Goal: Use online tool/utility: Utilize a website feature to perform a specific function

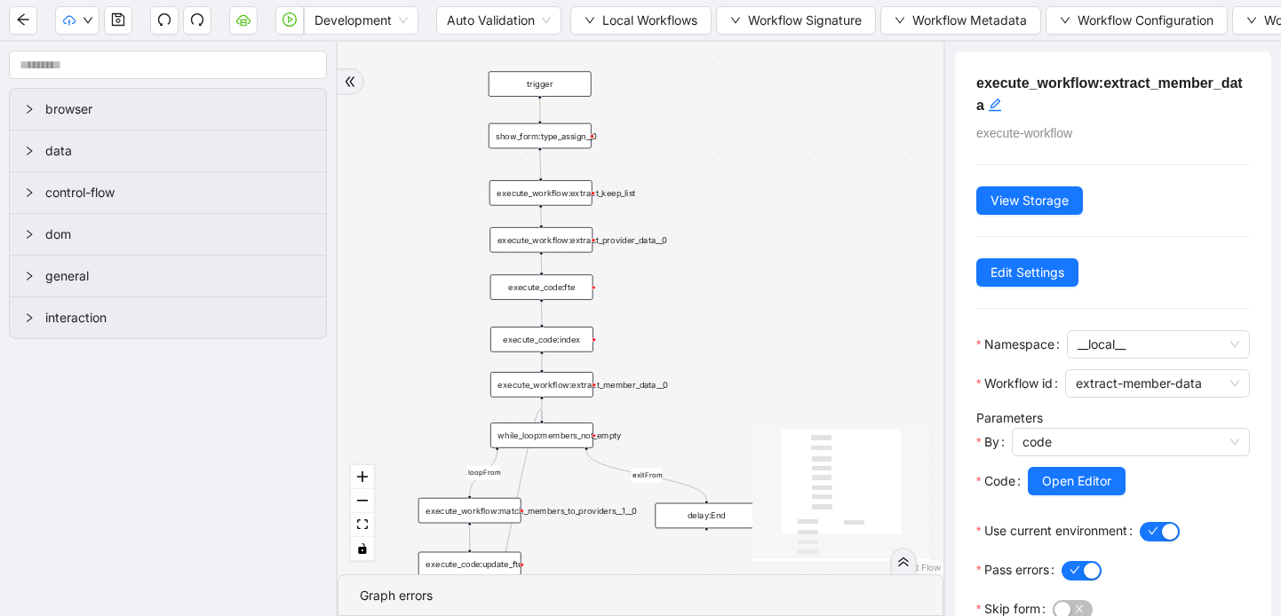
click at [533, 244] on div "execute_workflow:extract_provider_data__0" at bounding box center [540, 240] width 103 height 26
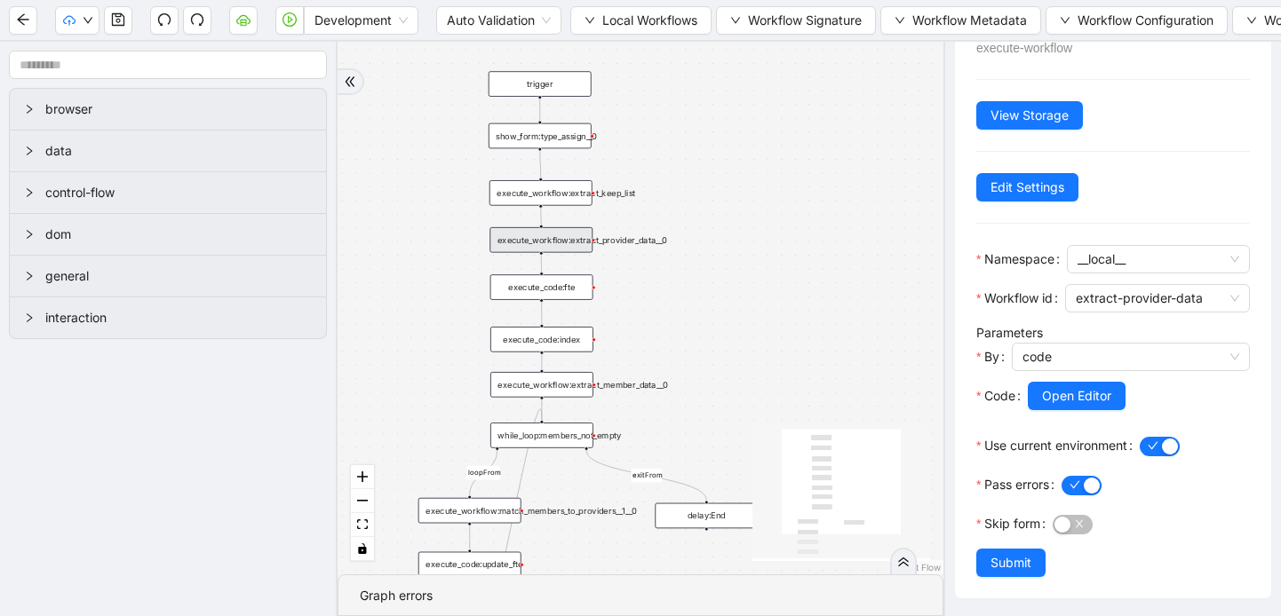
scroll to position [85, 0]
click at [1076, 404] on span "Open Editor" at bounding box center [1076, 396] width 69 height 20
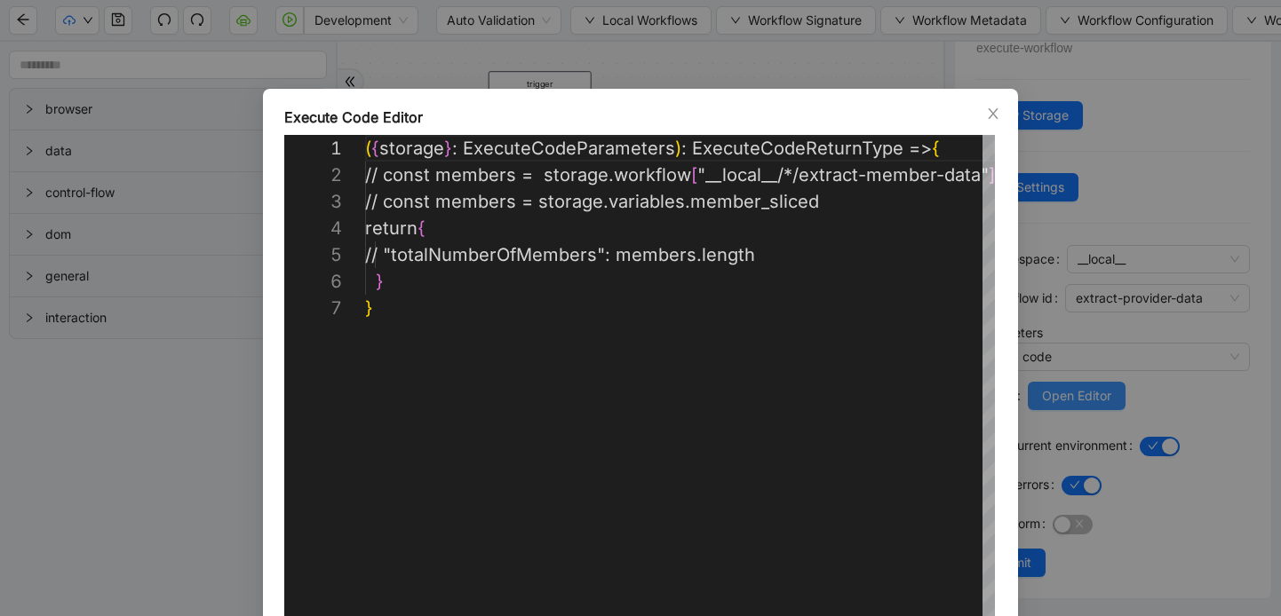
scroll to position [160, 0]
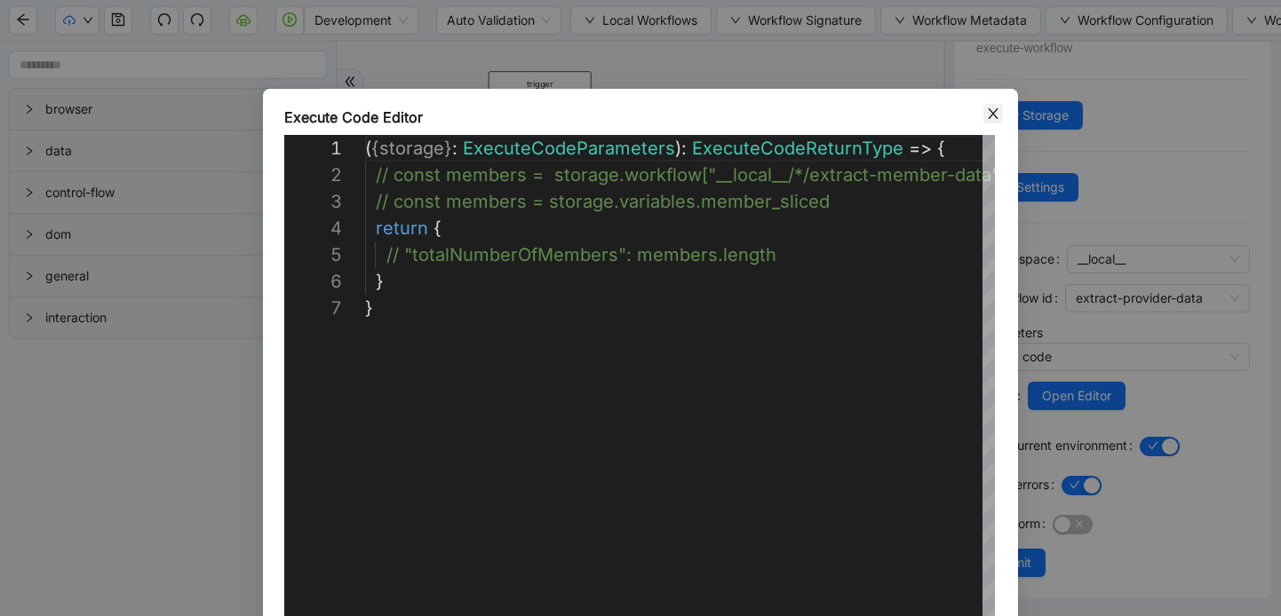
click at [987, 115] on icon "close" at bounding box center [993, 114] width 14 height 14
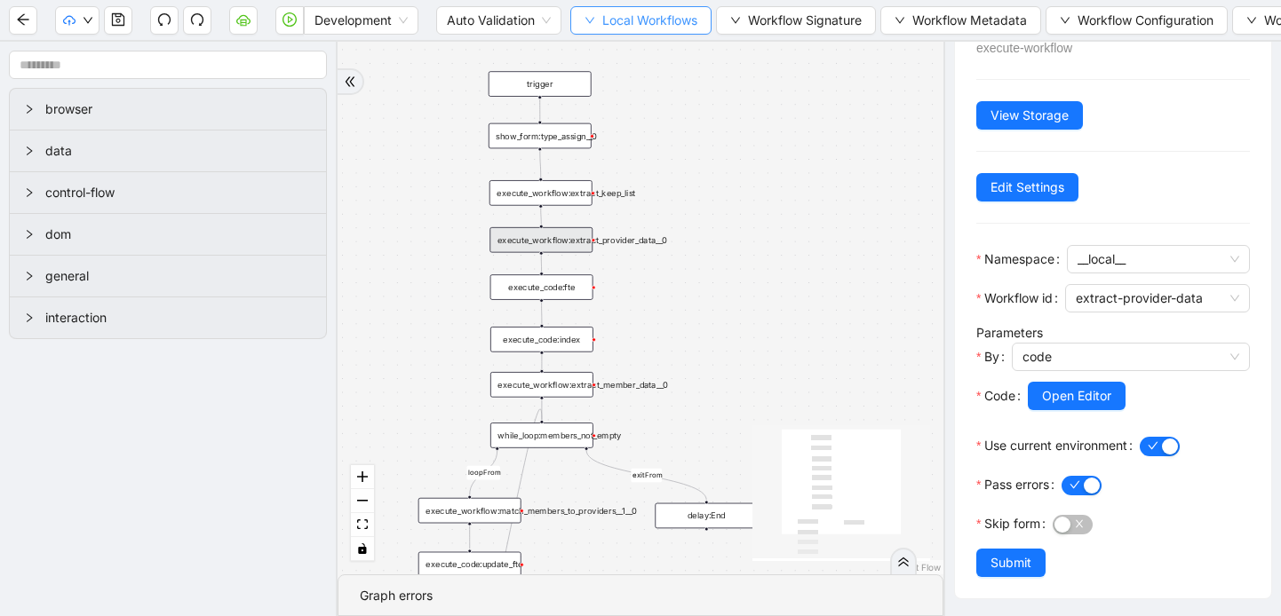
click at [578, 22] on button "Local Workflows" at bounding box center [640, 20] width 141 height 28
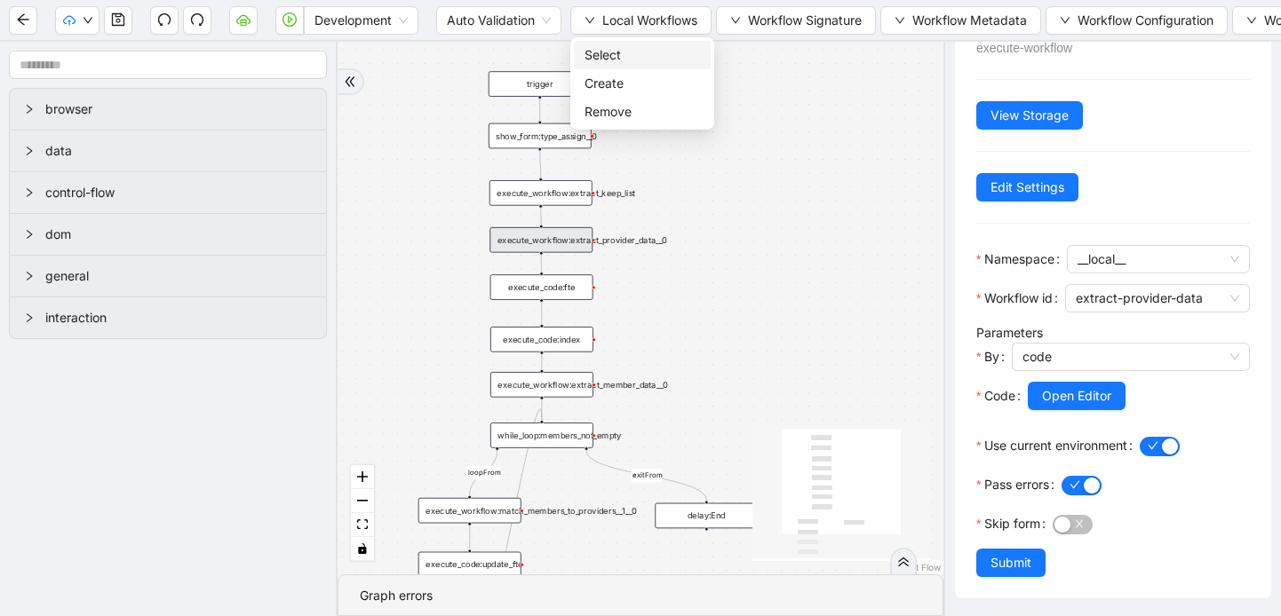
click at [604, 52] on span "Select" at bounding box center [641, 55] width 115 height 20
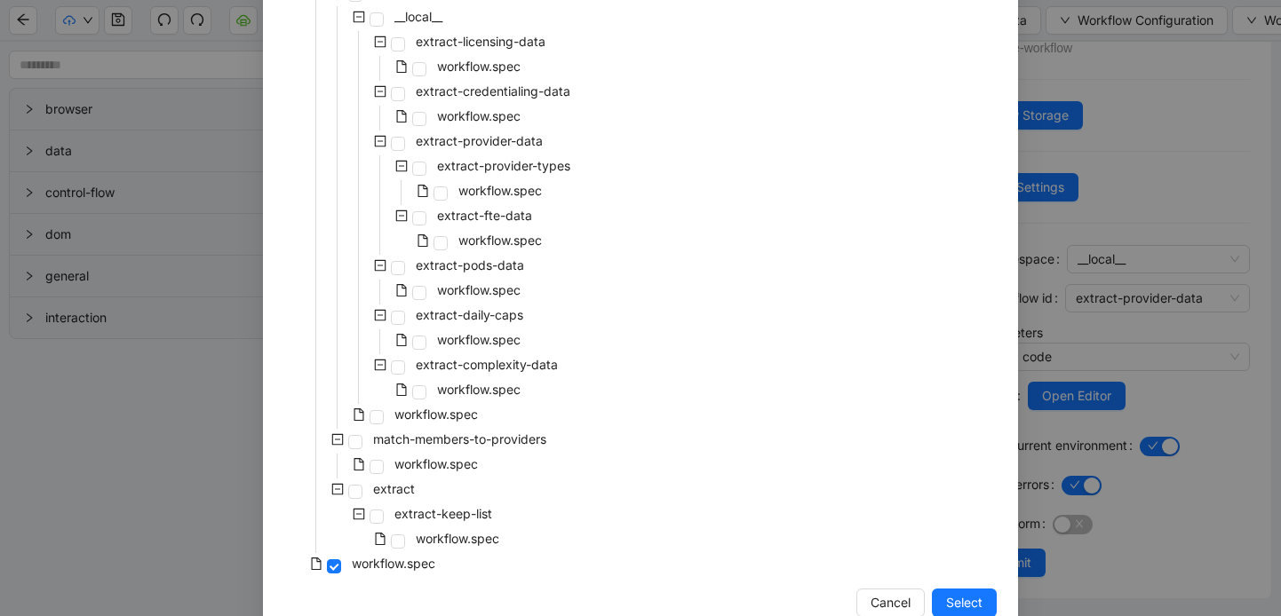
scroll to position [481, 0]
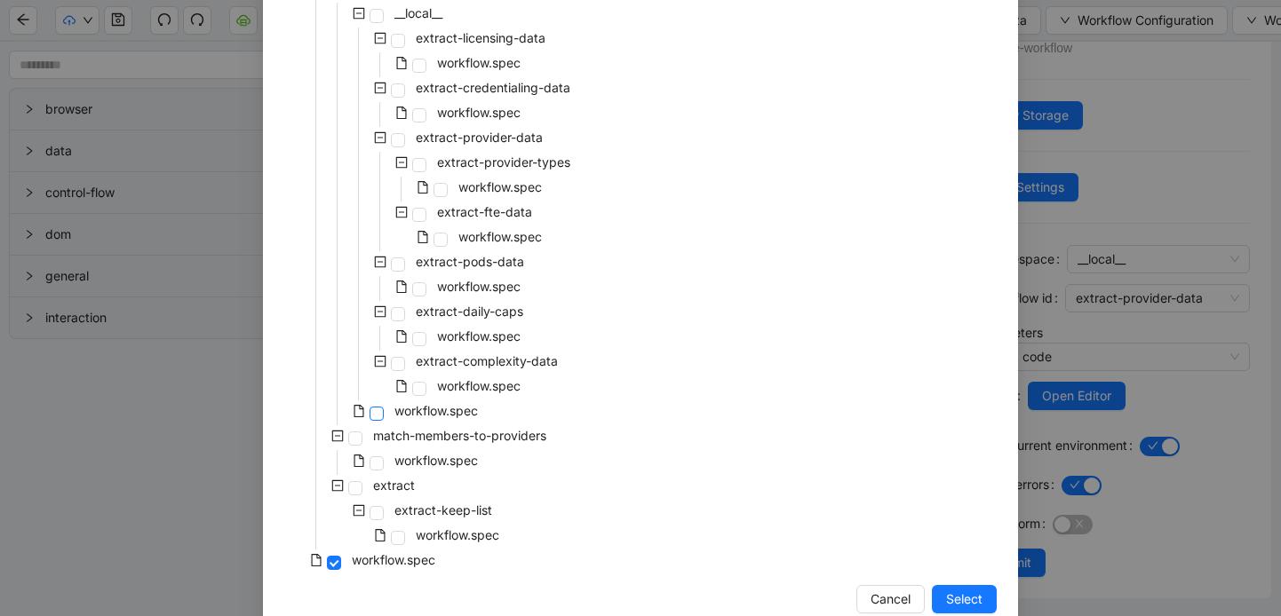
click at [383, 412] on span at bounding box center [377, 414] width 14 height 14
click at [956, 591] on span "Select" at bounding box center [964, 600] width 36 height 20
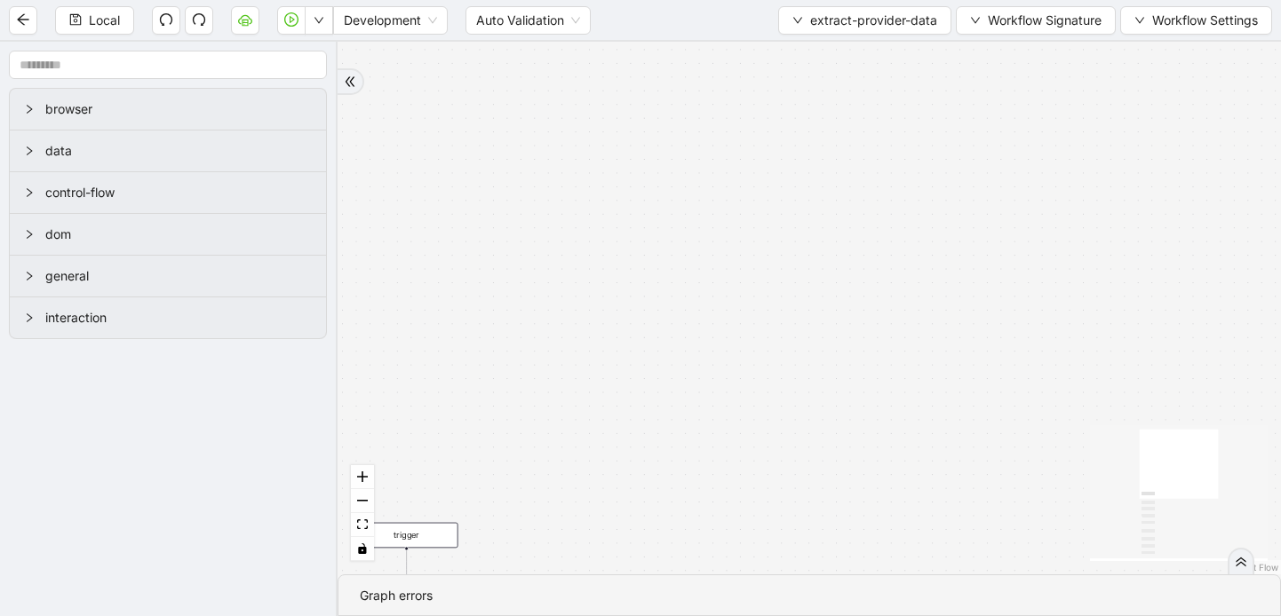
scroll to position [0, 0]
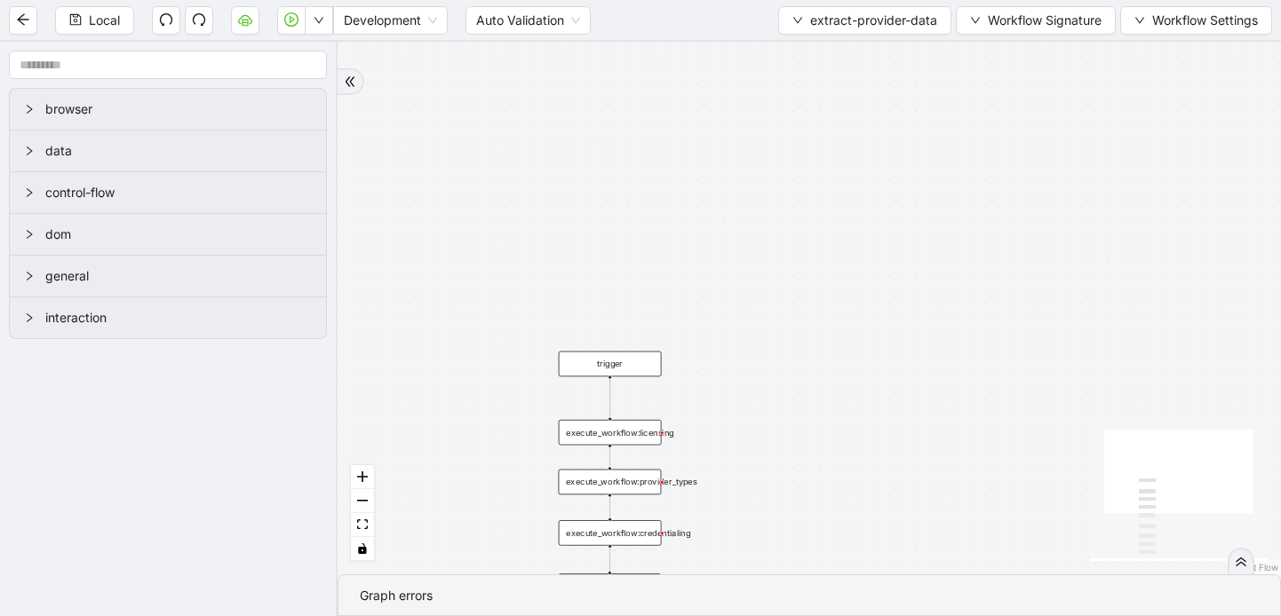
drag, startPoint x: 743, startPoint y: 390, endPoint x: 885, endPoint y: 178, distance: 255.0
click at [885, 178] on div "trigger execute_workflow:licensing execute_workflow:credentialing set_return_va…" at bounding box center [809, 308] width 943 height 533
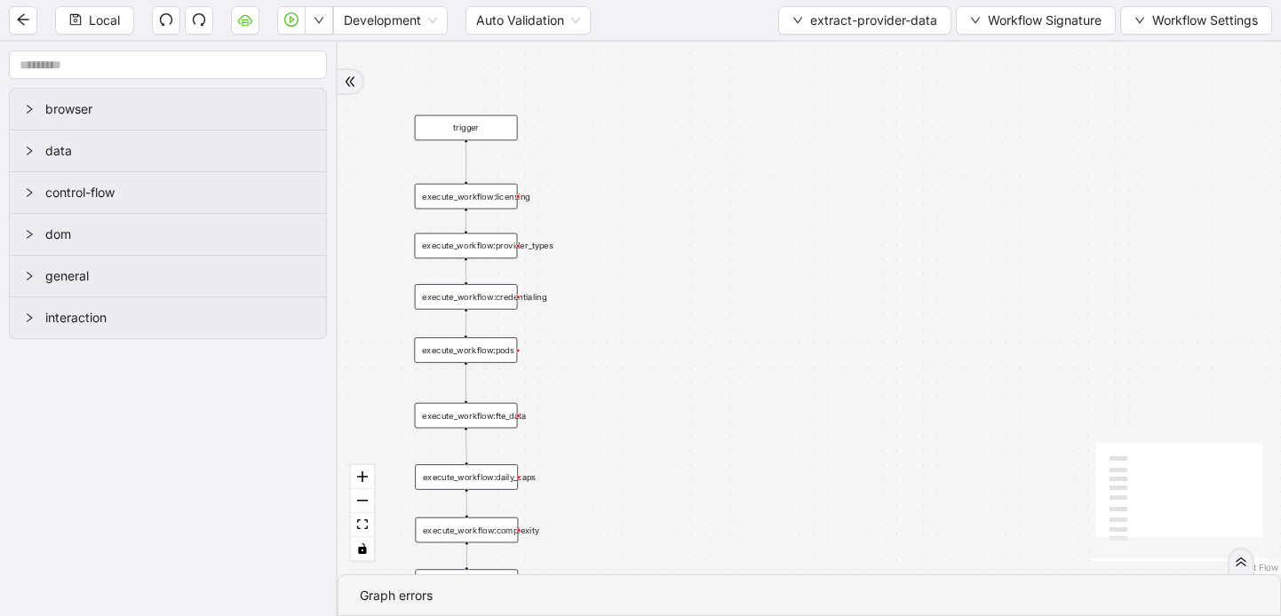
drag, startPoint x: 787, startPoint y: 339, endPoint x: 717, endPoint y: 135, distance: 216.0
click at [717, 135] on div "trigger execute_workflow:licensing execute_workflow:credentialing set_return_va…" at bounding box center [809, 308] width 943 height 533
click at [508, 191] on div "execute_workflow:licensing" at bounding box center [477, 189] width 103 height 26
click at [489, 124] on div "trigger" at bounding box center [477, 120] width 103 height 26
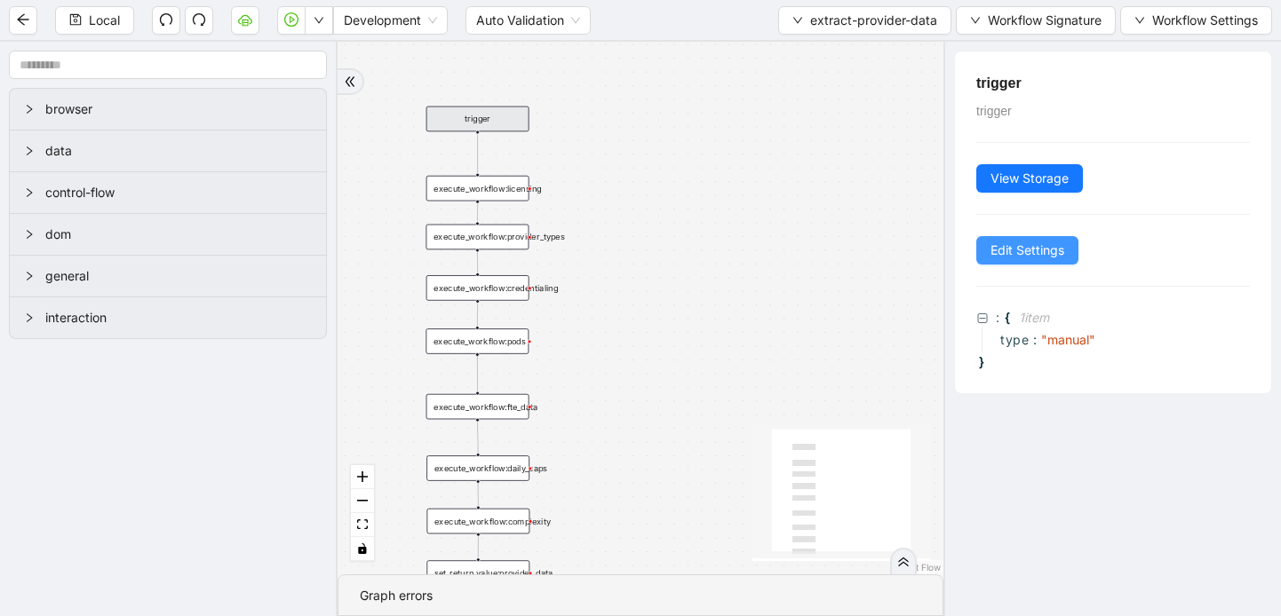
click at [1007, 245] on span "Edit Settings" at bounding box center [1027, 251] width 74 height 20
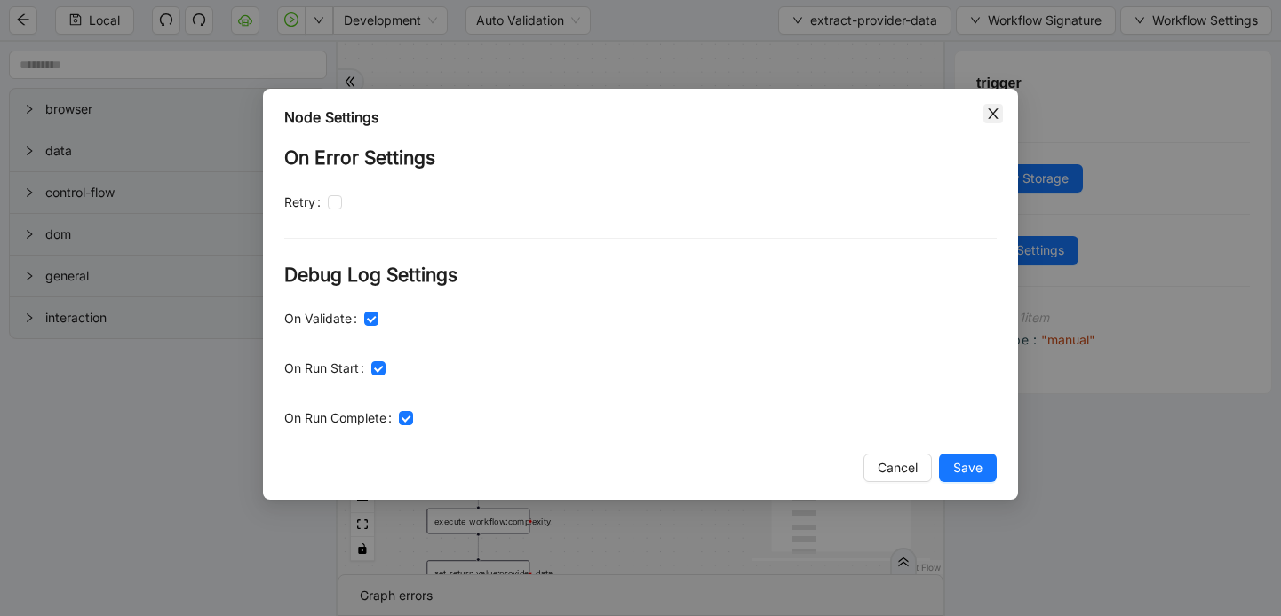
click at [989, 115] on icon "close" at bounding box center [993, 114] width 14 height 14
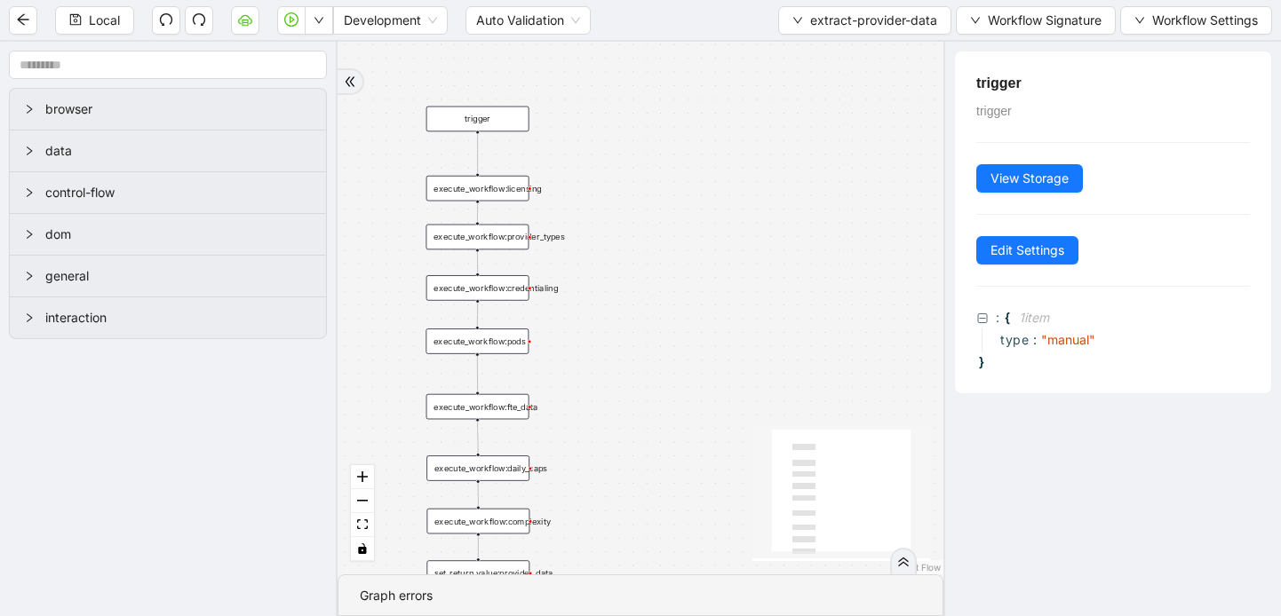
click at [479, 193] on div "execute_workflow:licensing" at bounding box center [477, 189] width 103 height 26
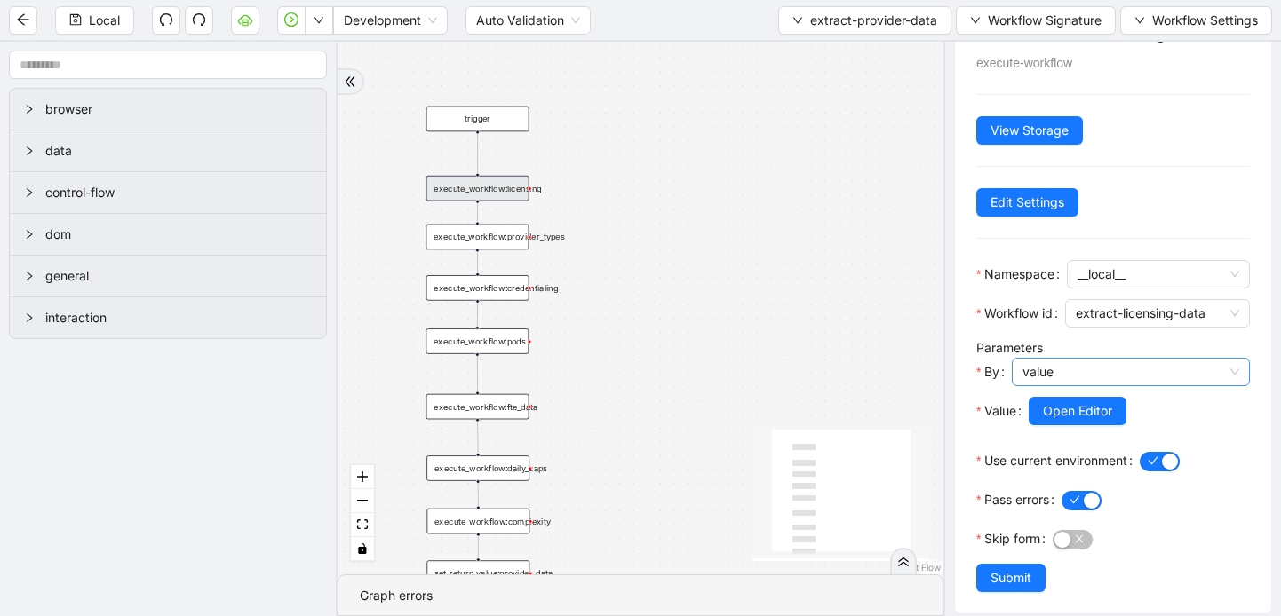
scroll to position [50, 0]
click at [1069, 417] on span "Open Editor" at bounding box center [1077, 411] width 69 height 20
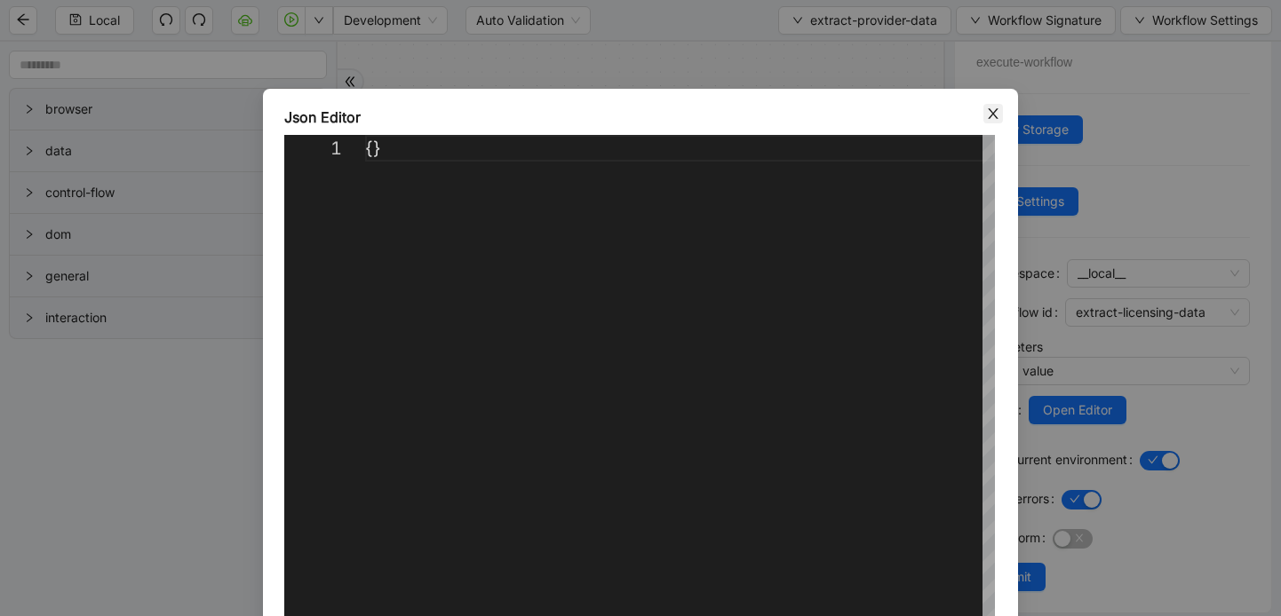
click at [990, 115] on icon "close" at bounding box center [993, 113] width 10 height 11
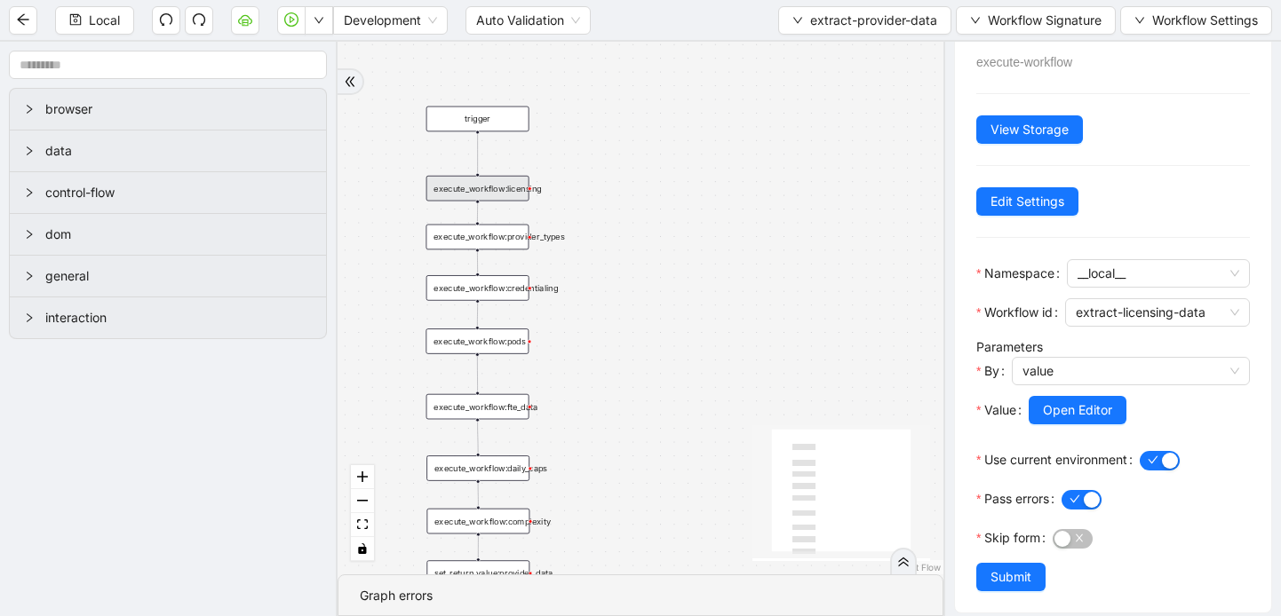
scroll to position [64, 0]
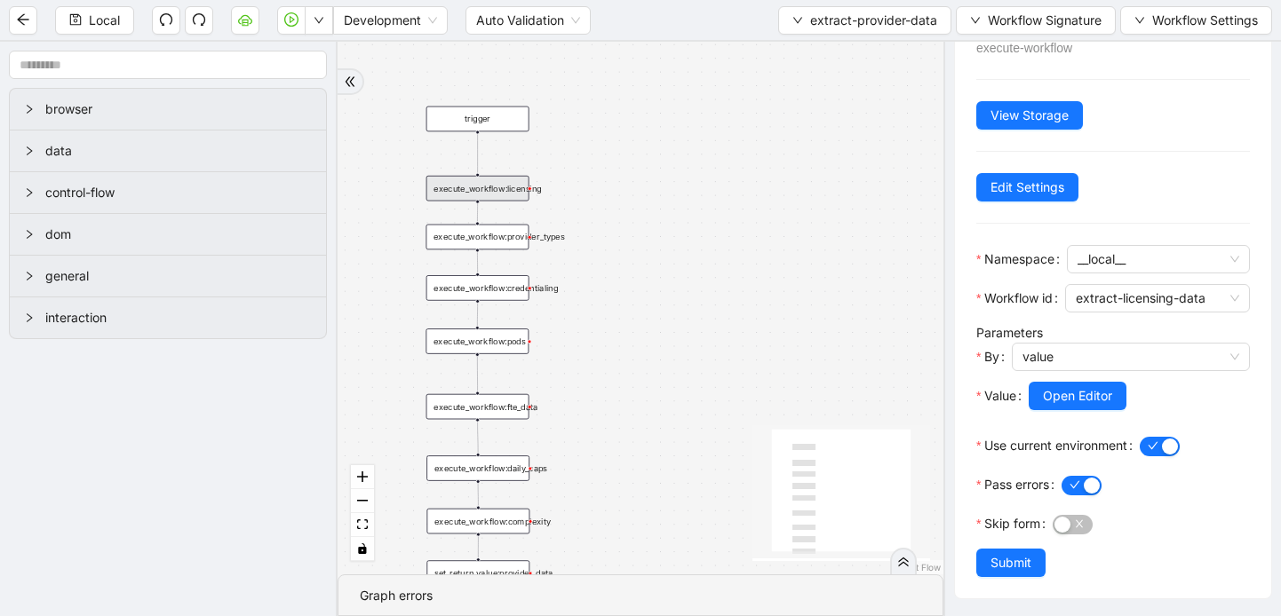
click at [502, 249] on div "execute_workflow:provider_types" at bounding box center [477, 238] width 103 height 26
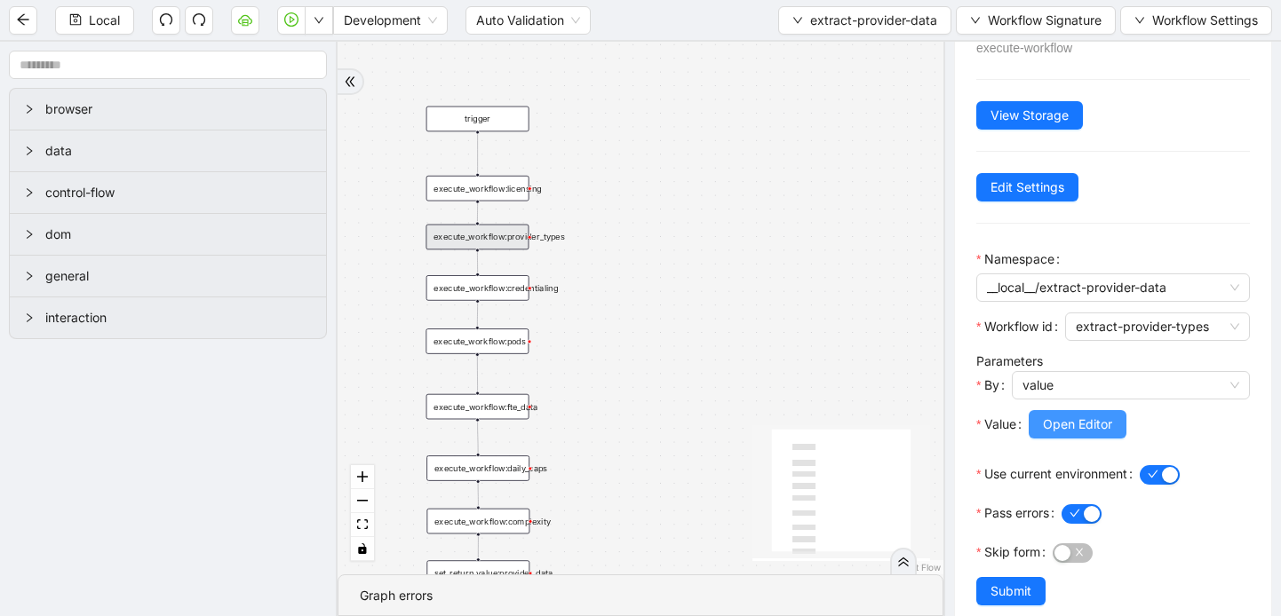
click at [1069, 428] on span "Open Editor" at bounding box center [1077, 425] width 69 height 20
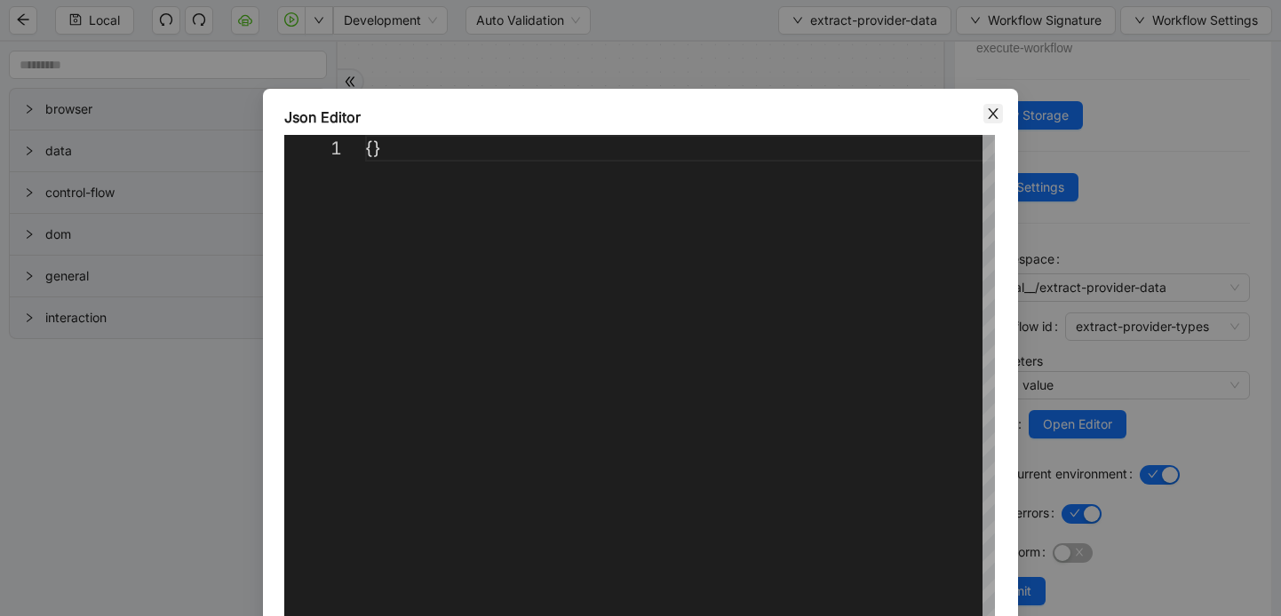
click at [989, 110] on icon "close" at bounding box center [993, 114] width 14 height 14
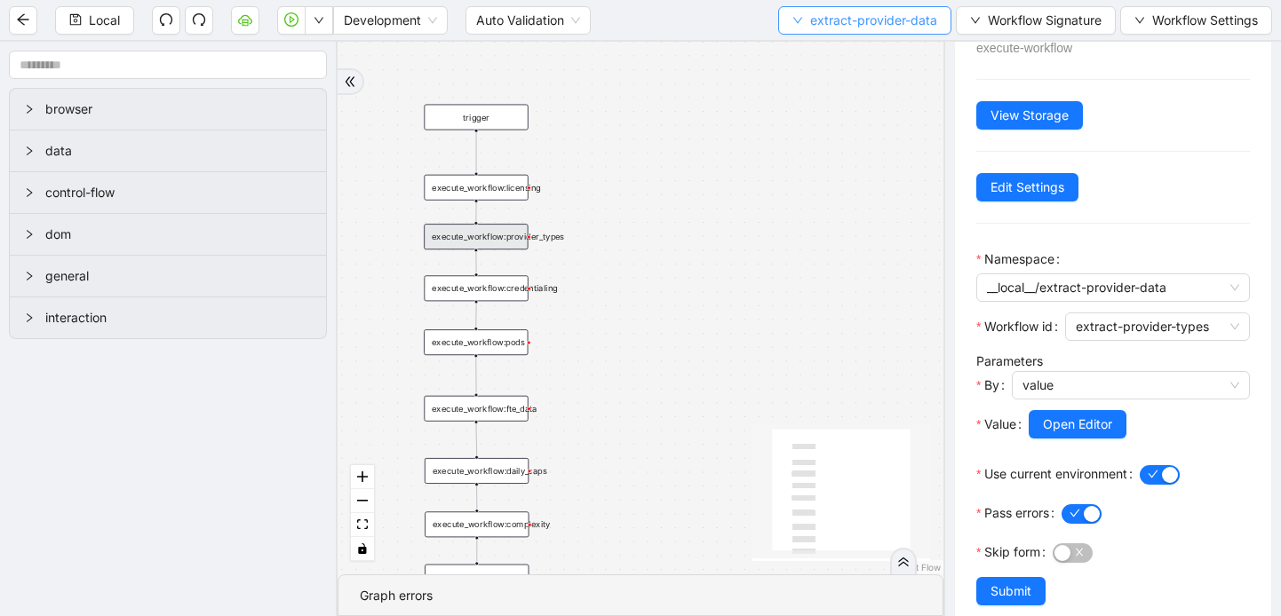
click at [799, 26] on button "extract-provider-data" at bounding box center [864, 20] width 173 height 28
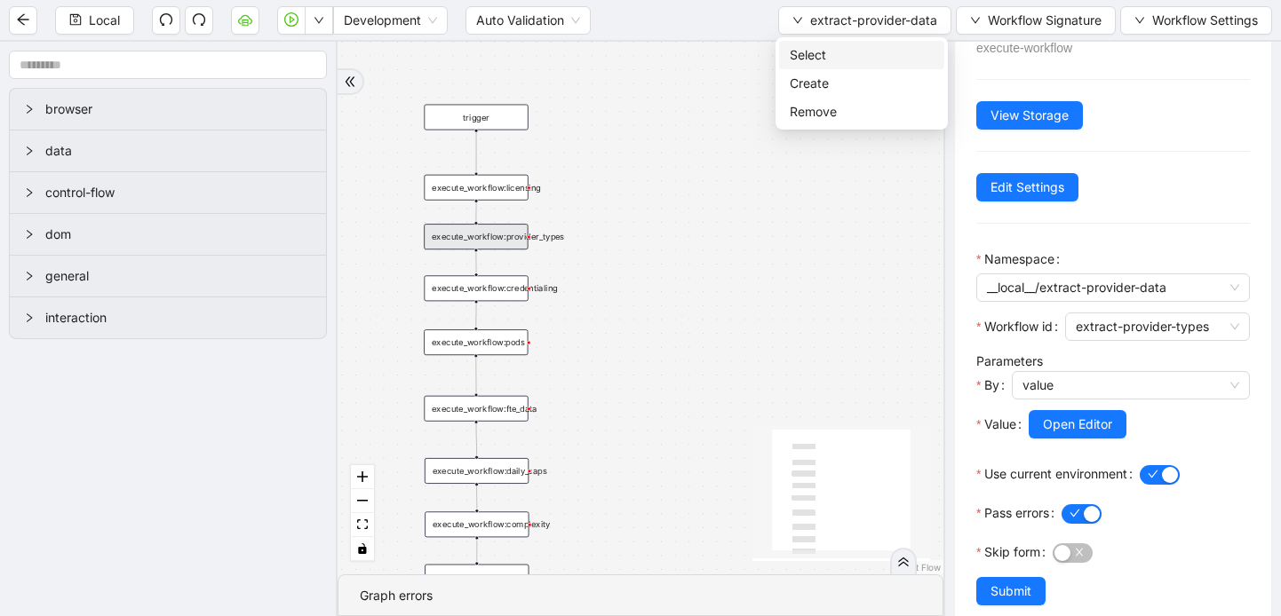
click at [818, 53] on span "Select" at bounding box center [862, 55] width 144 height 20
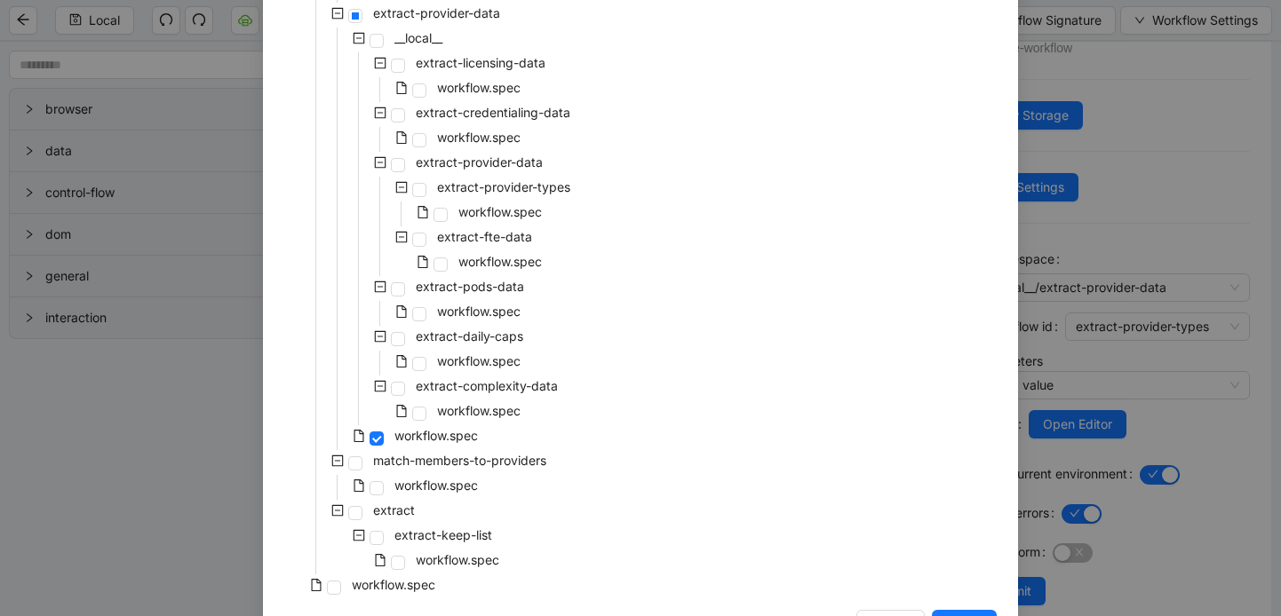
scroll to position [465, 0]
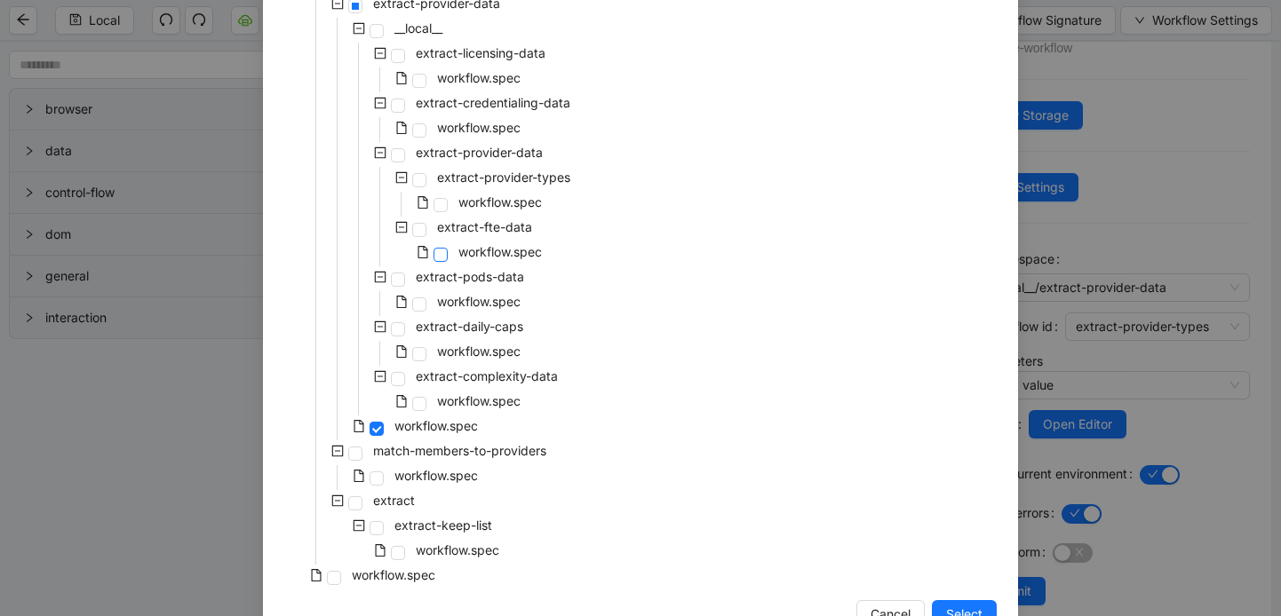
click at [446, 253] on span at bounding box center [440, 255] width 14 height 14
click at [964, 609] on span "Select" at bounding box center [964, 615] width 36 height 20
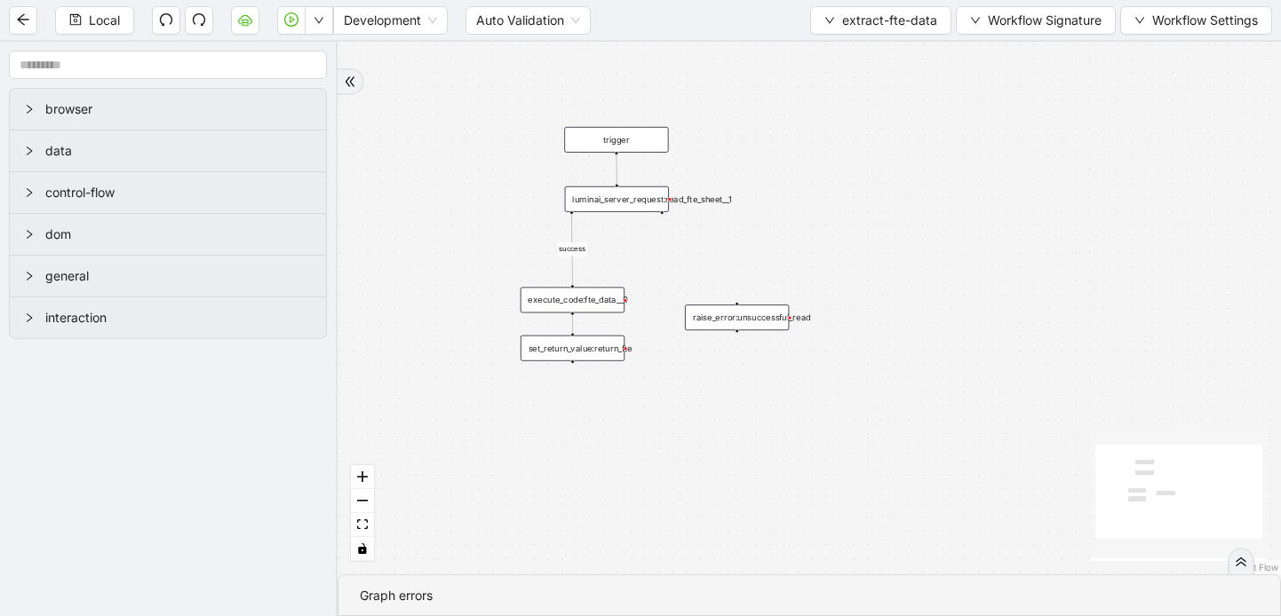
drag, startPoint x: 639, startPoint y: 395, endPoint x: 956, endPoint y: 454, distance: 322.5
click at [956, 454] on div "success trigger raise_error:unsuccessful_read set_return_value:return_fte execu…" at bounding box center [809, 308] width 943 height 533
click at [640, 208] on div "luminai_server_request:read_fte_sheet__1" at bounding box center [617, 200] width 104 height 26
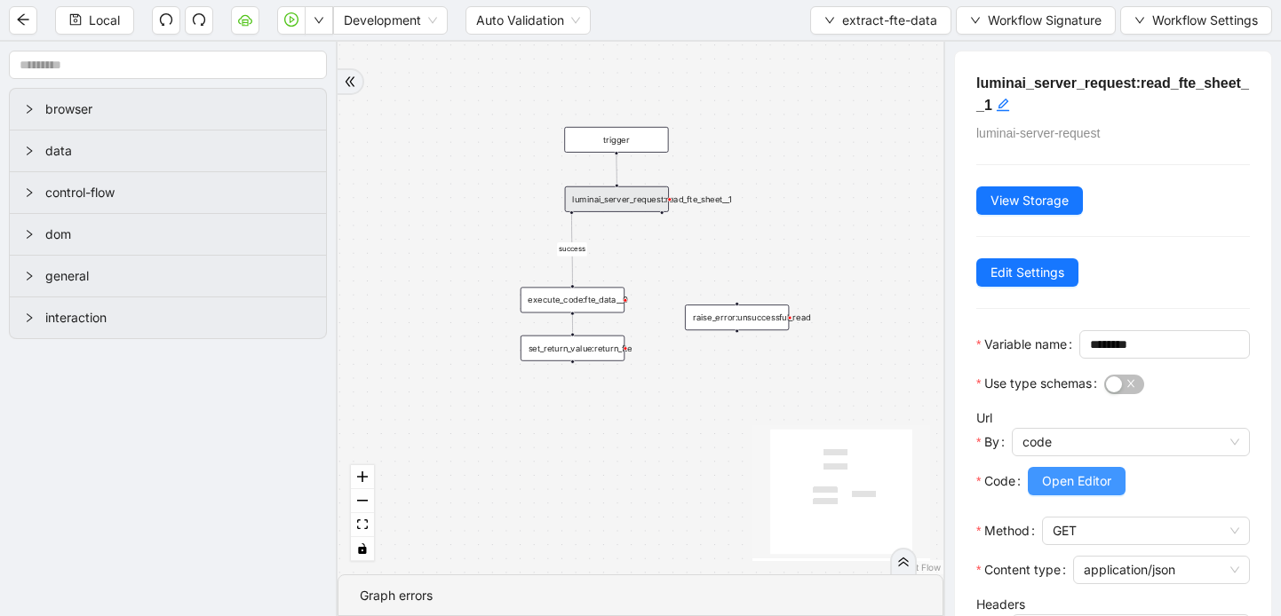
click at [1077, 491] on span "Open Editor" at bounding box center [1076, 482] width 69 height 20
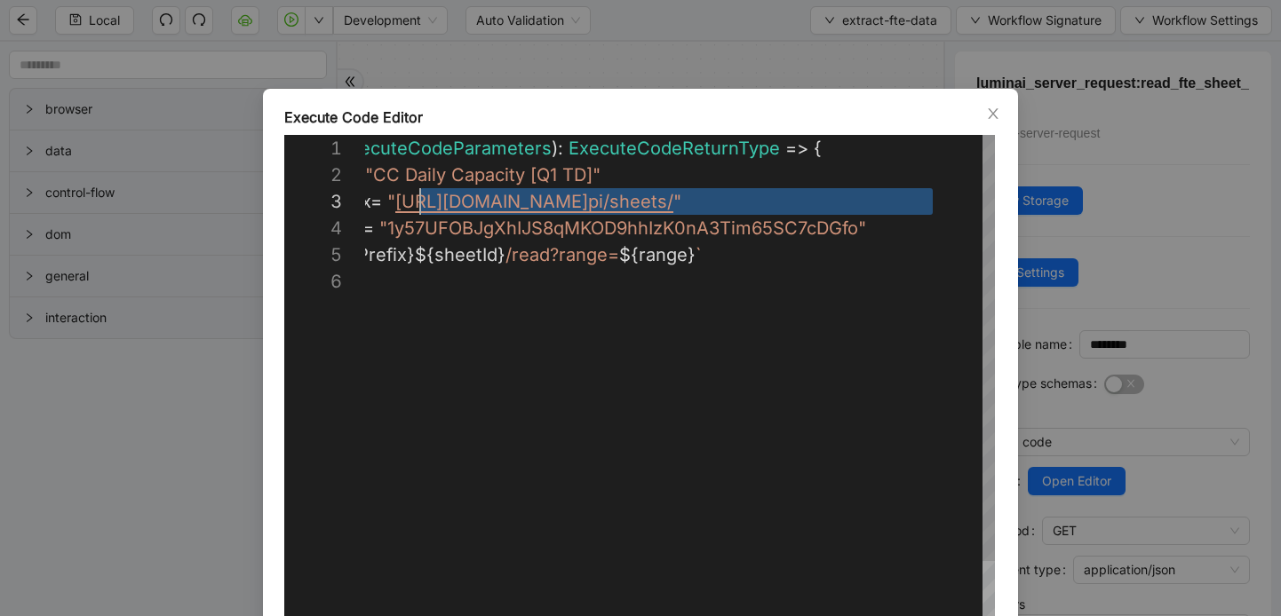
scroll to position [53, 162]
drag, startPoint x: 929, startPoint y: 205, endPoint x: 402, endPoint y: 207, distance: 526.7
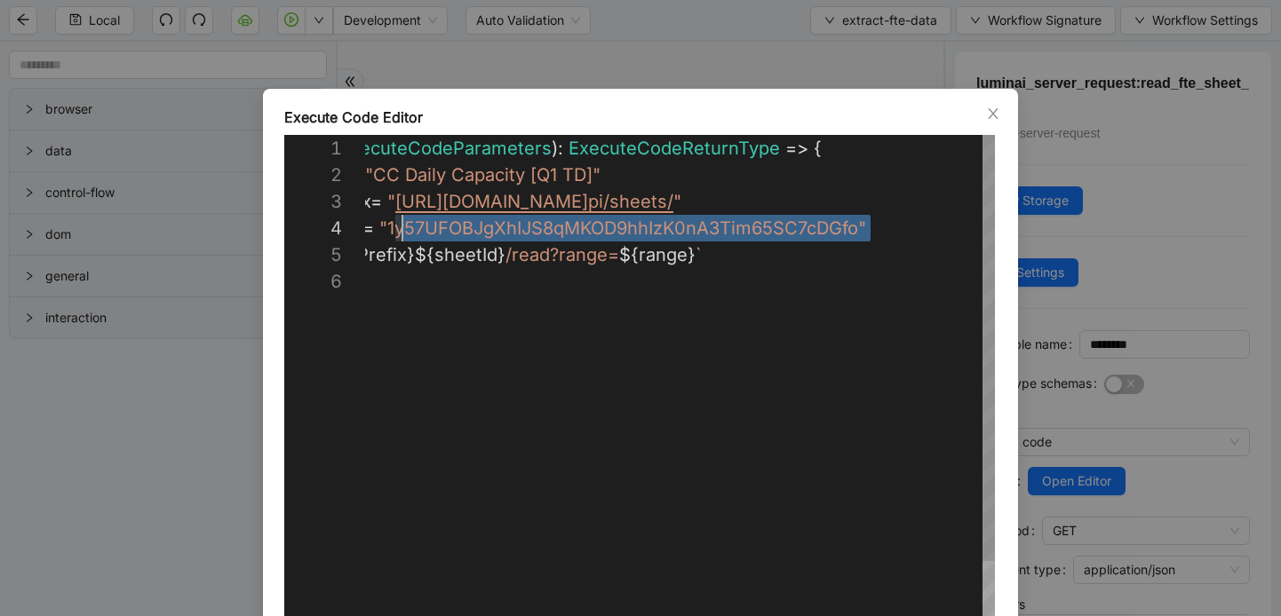
scroll to position [80, 154]
drag, startPoint x: 869, startPoint y: 230, endPoint x: 397, endPoint y: 231, distance: 471.7
